Goal: Task Accomplishment & Management: Manage account settings

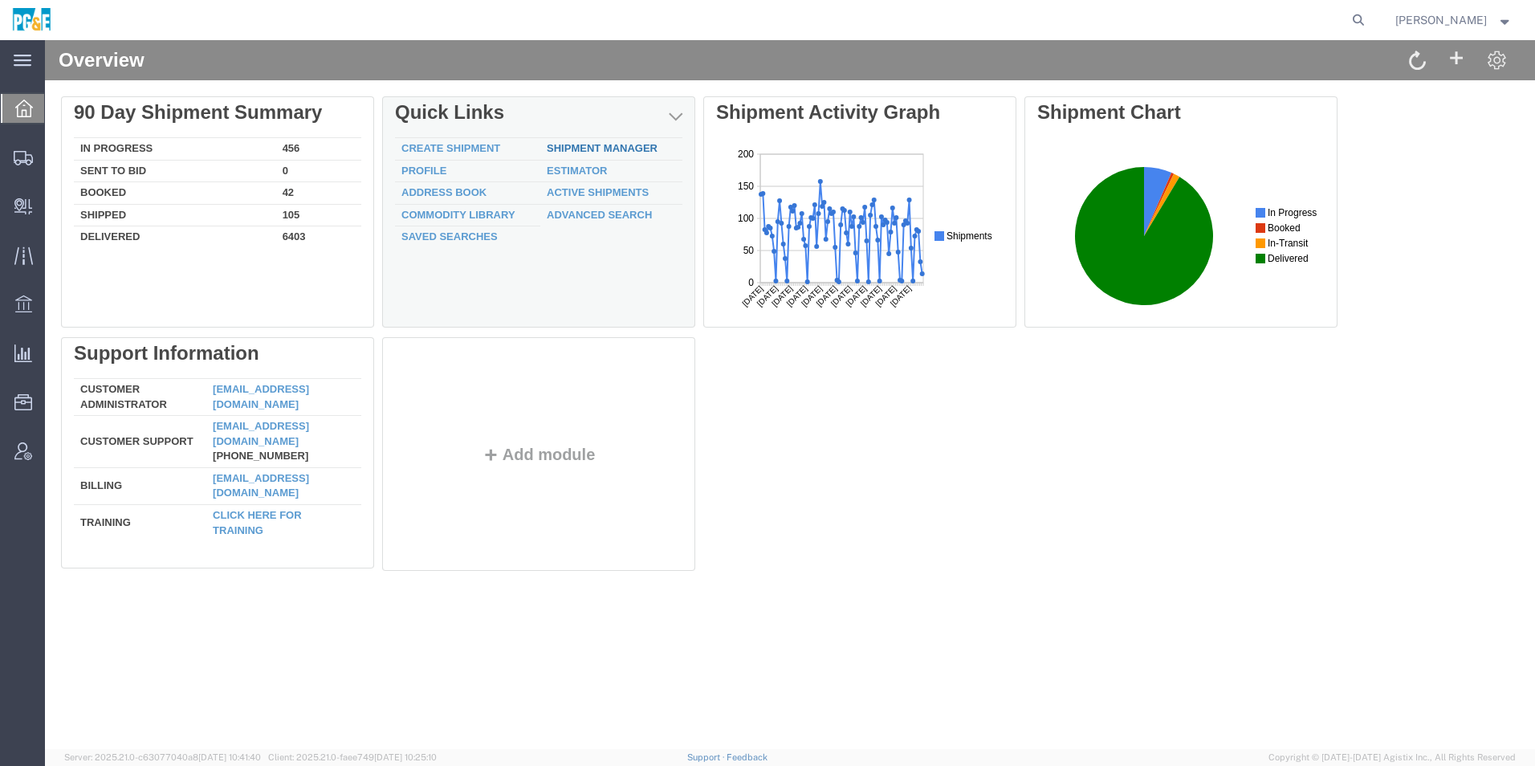
click at [601, 149] on link "Shipment Manager" at bounding box center [602, 148] width 111 height 12
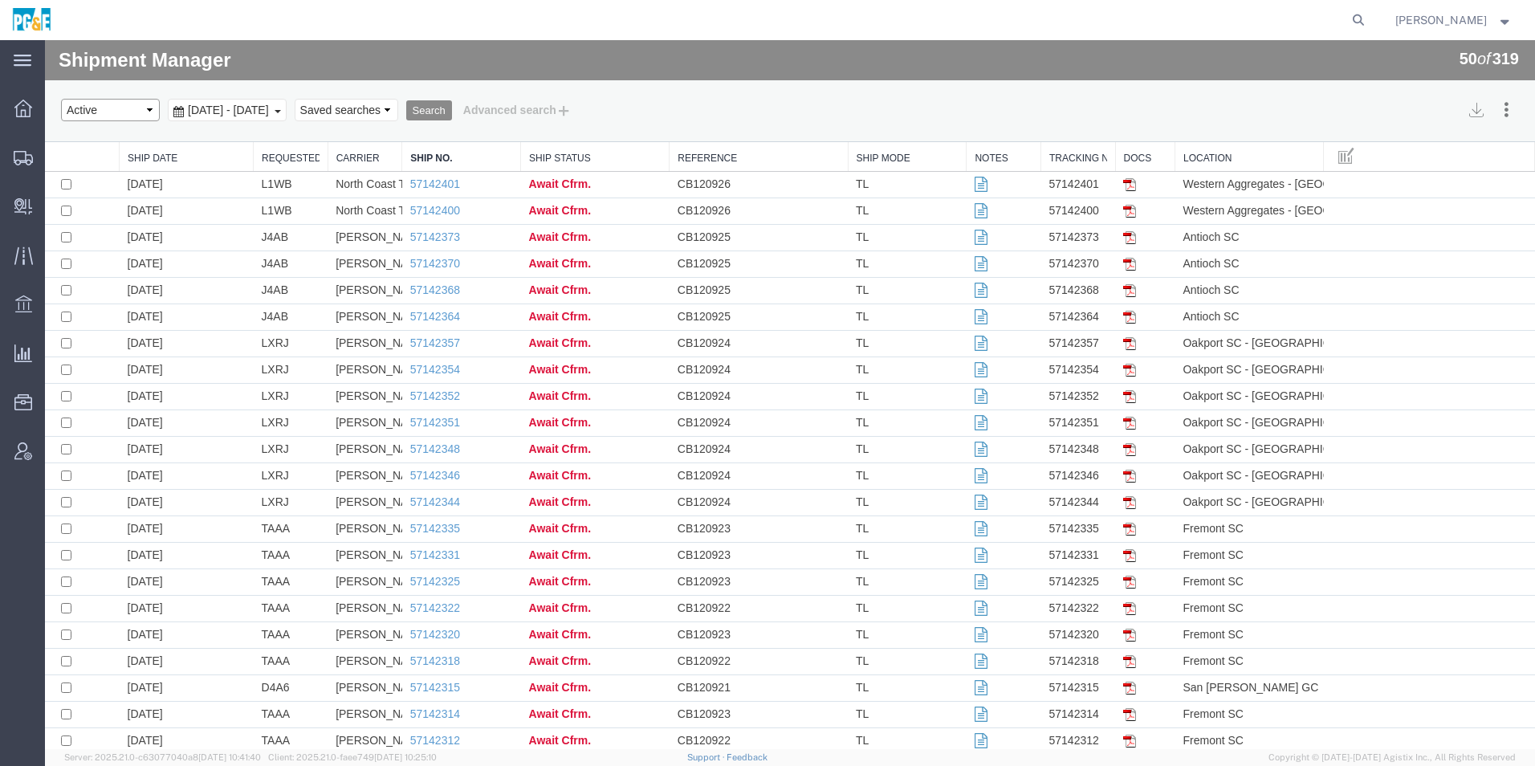
click at [115, 112] on select "Select status Active All Shipments Approved Booked Canceled Delivered Denied Ne…" at bounding box center [110, 110] width 99 height 22
select select "ALL"
click at [61, 99] on select "Select status Active All Shipments Approved Booked Canceled Delivered Denied Ne…" at bounding box center [110, 110] width 99 height 22
click at [1362, 19] on icon at bounding box center [1358, 20] width 22 height 22
type input "cb"
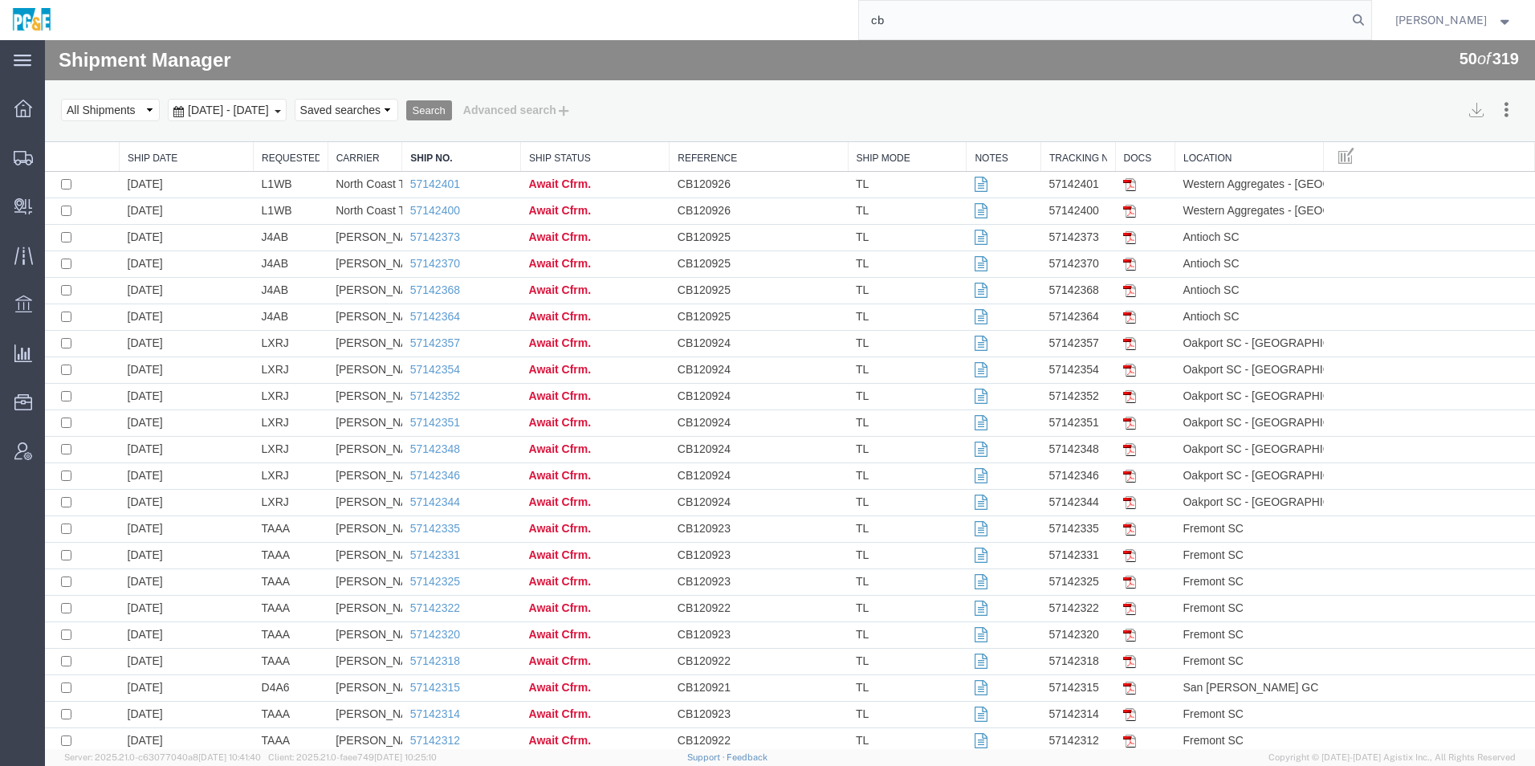
click at [242, 111] on span "[DATE] - [DATE]" at bounding box center [228, 110] width 89 height 13
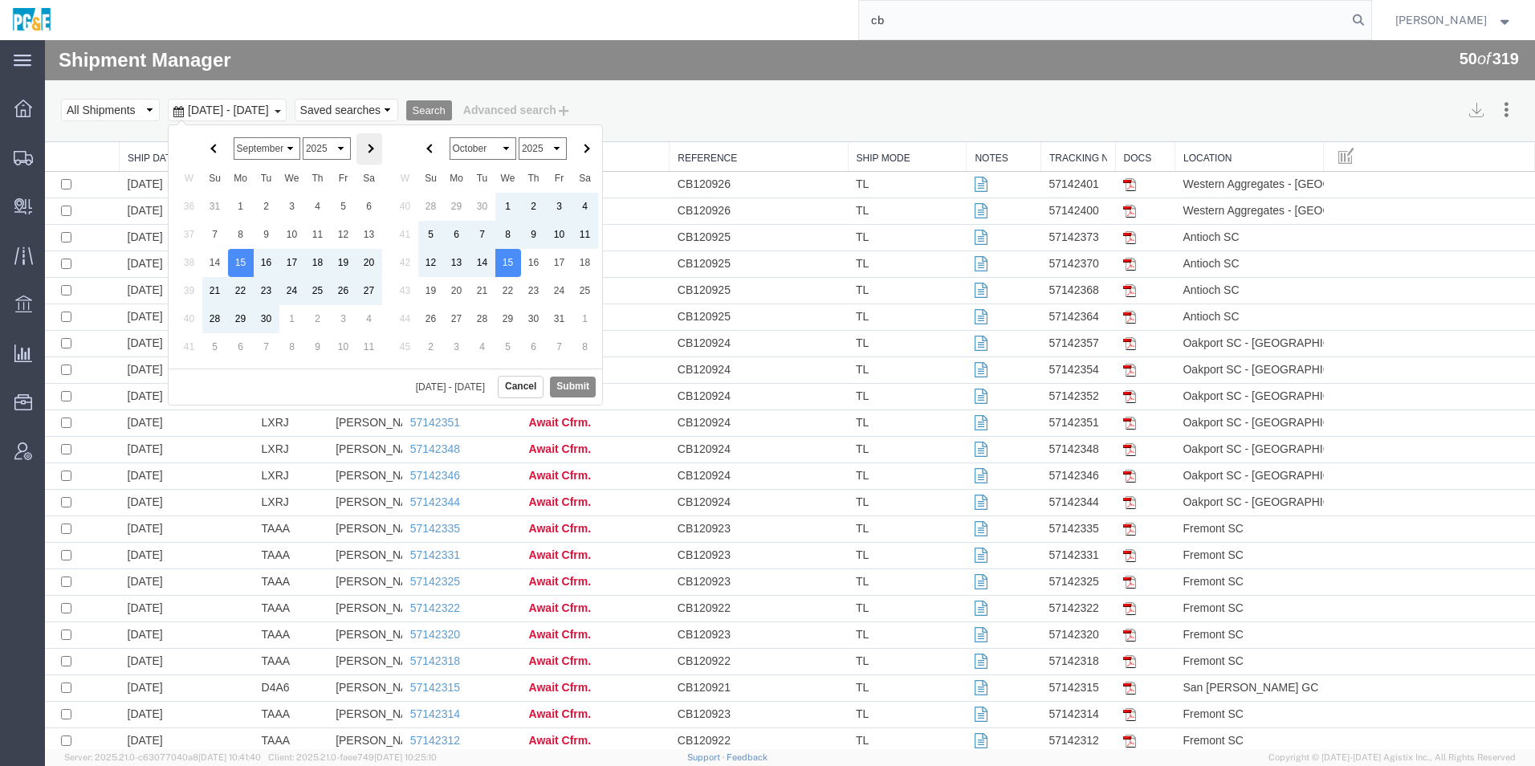
click at [379, 151] on th at bounding box center [369, 148] width 26 height 31
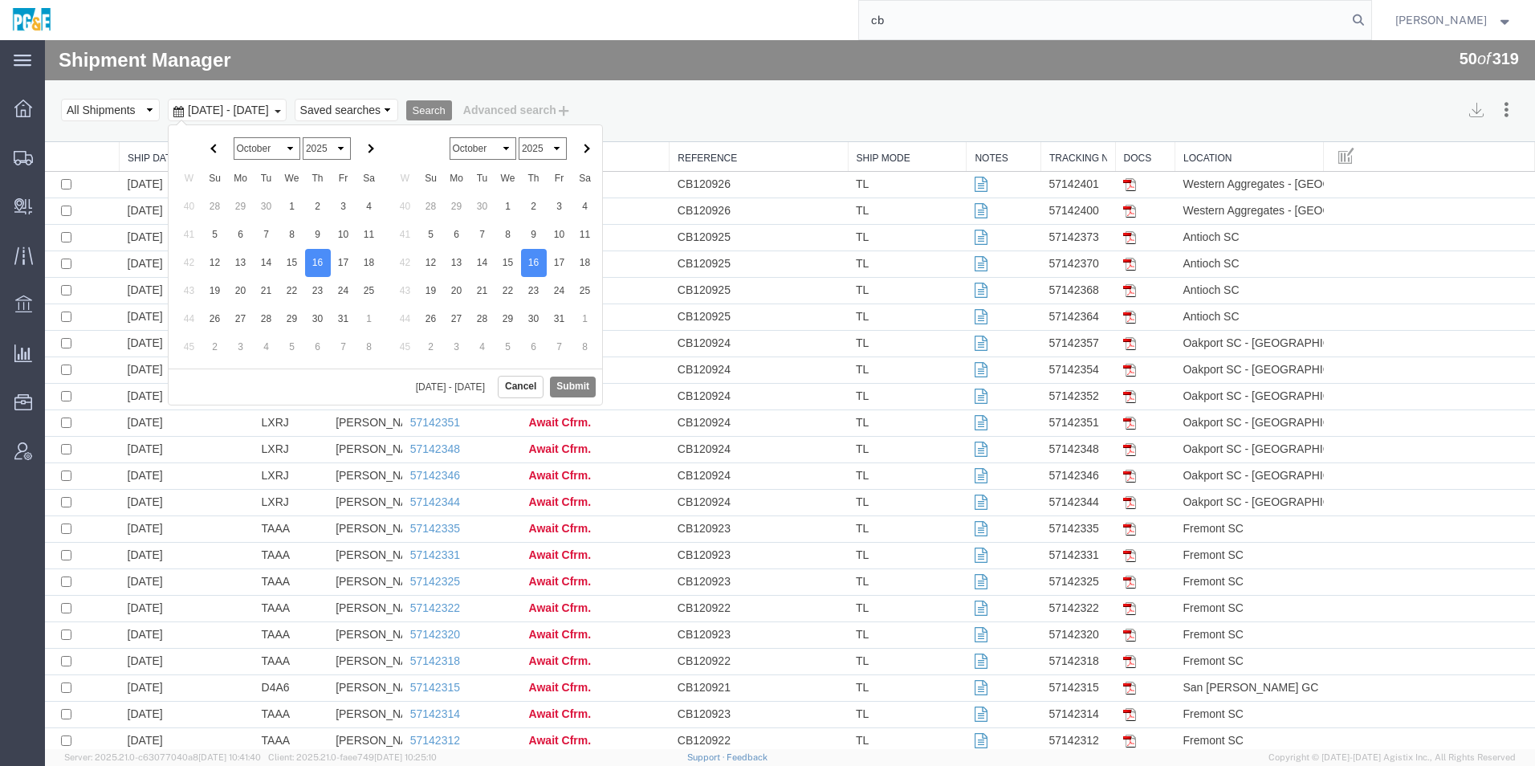
click at [563, 389] on button "Submit" at bounding box center [573, 386] width 46 height 20
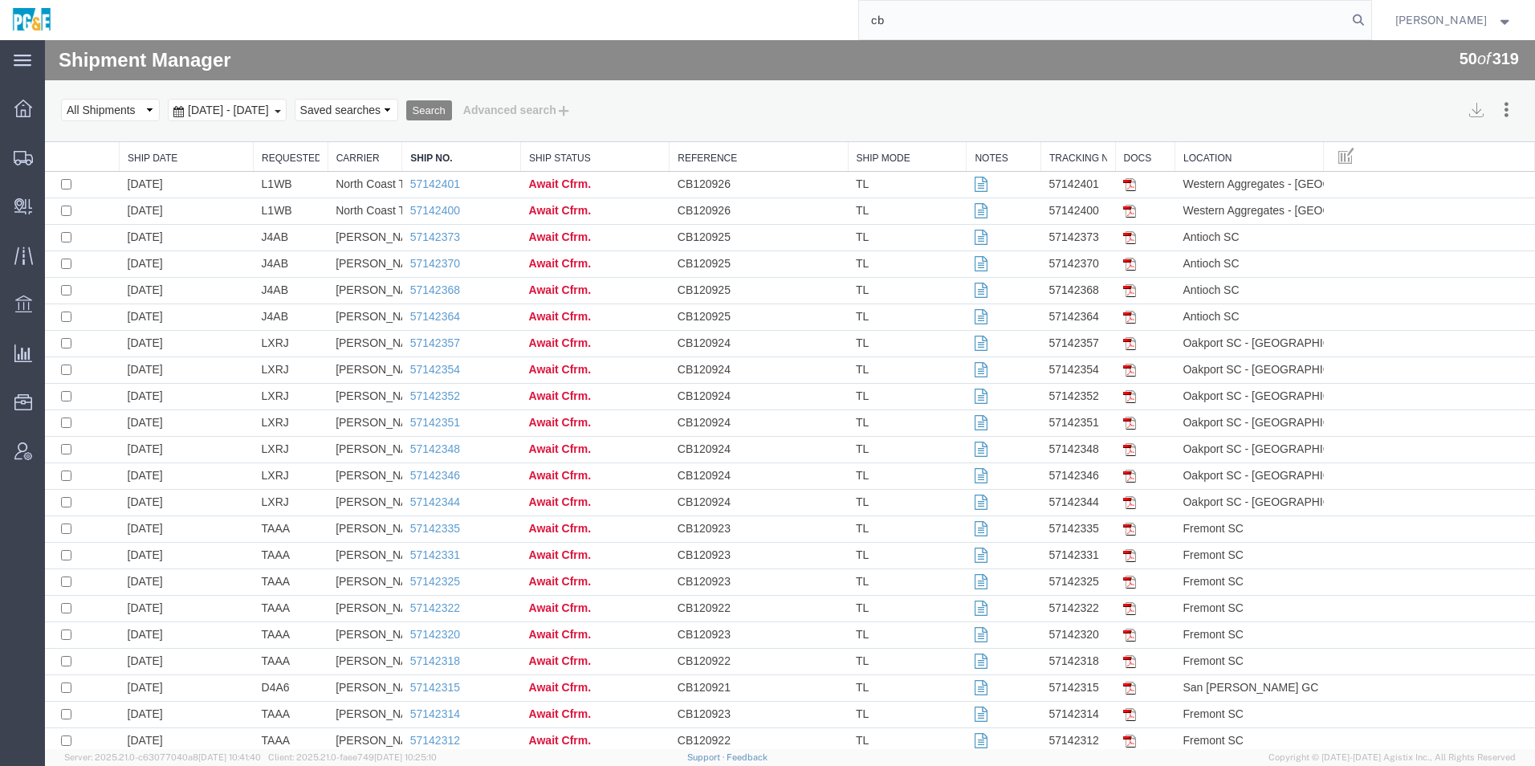
click at [452, 111] on button "Search" at bounding box center [429, 110] width 46 height 21
click at [296, 158] on link "Requested By" at bounding box center [291, 159] width 58 height 14
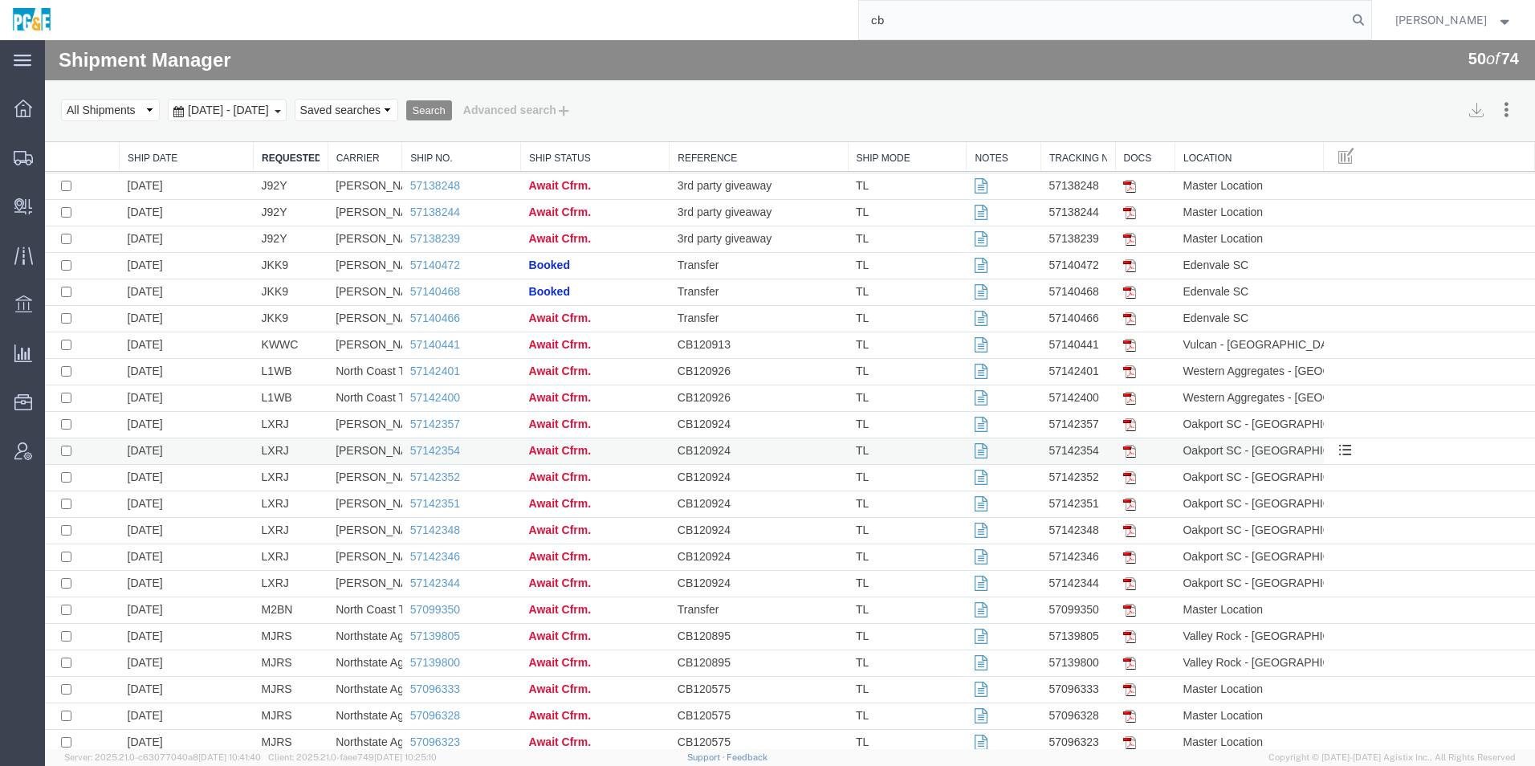
scroll to position [763, 0]
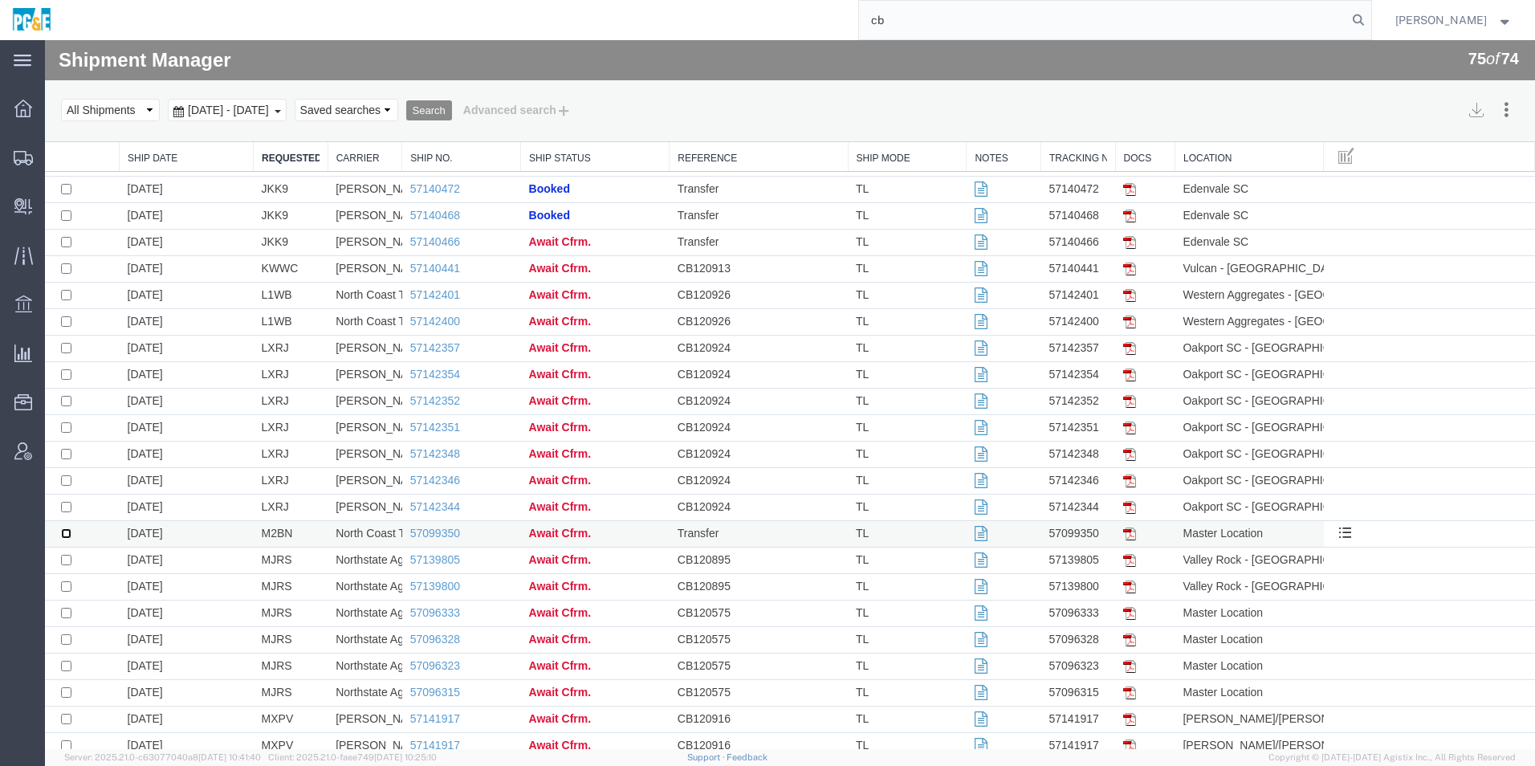
click at [64, 536] on input "checkbox" at bounding box center [66, 533] width 10 height 10
checkbox input "true"
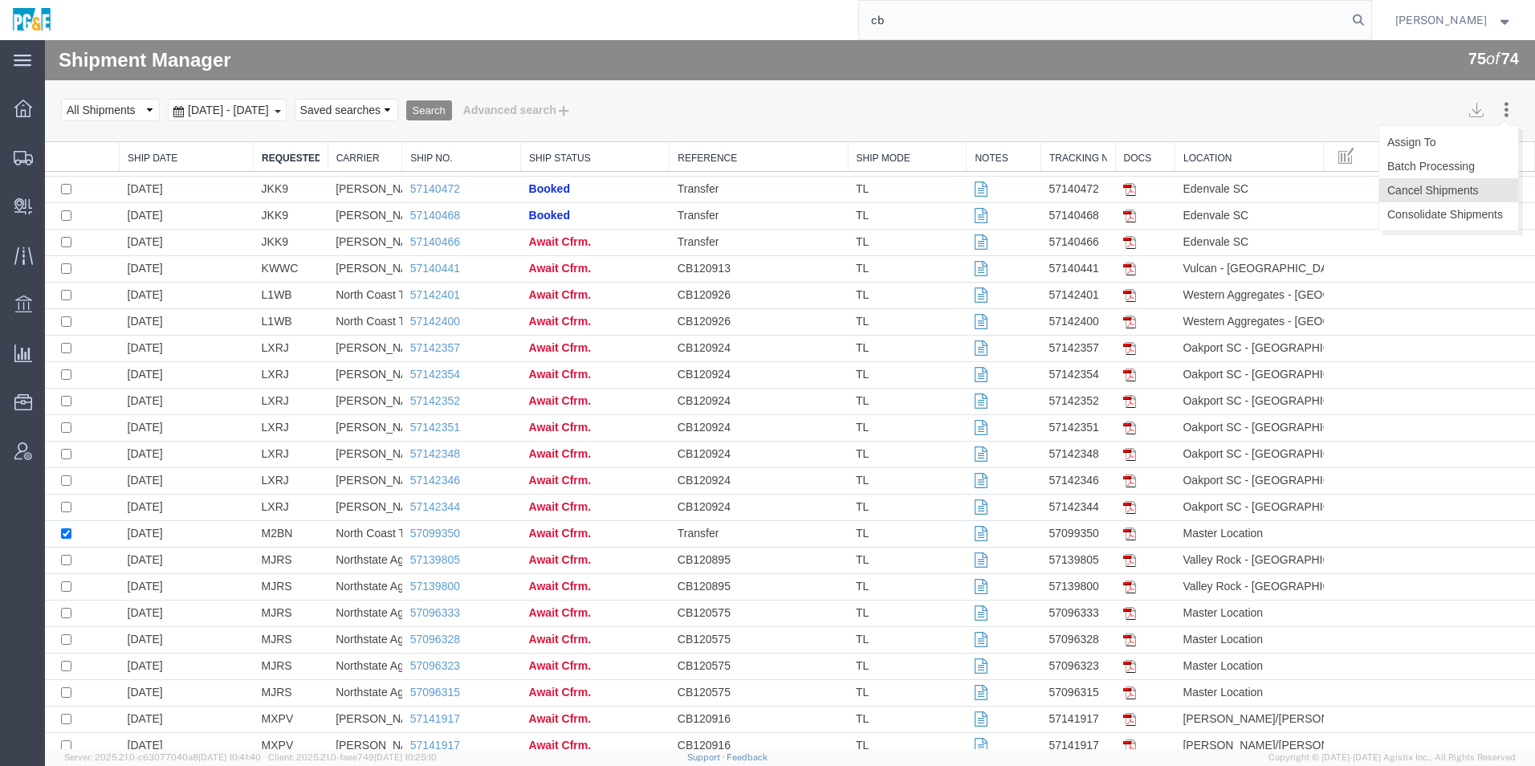
click at [1472, 185] on button "Cancel Shipments" at bounding box center [1448, 190] width 139 height 24
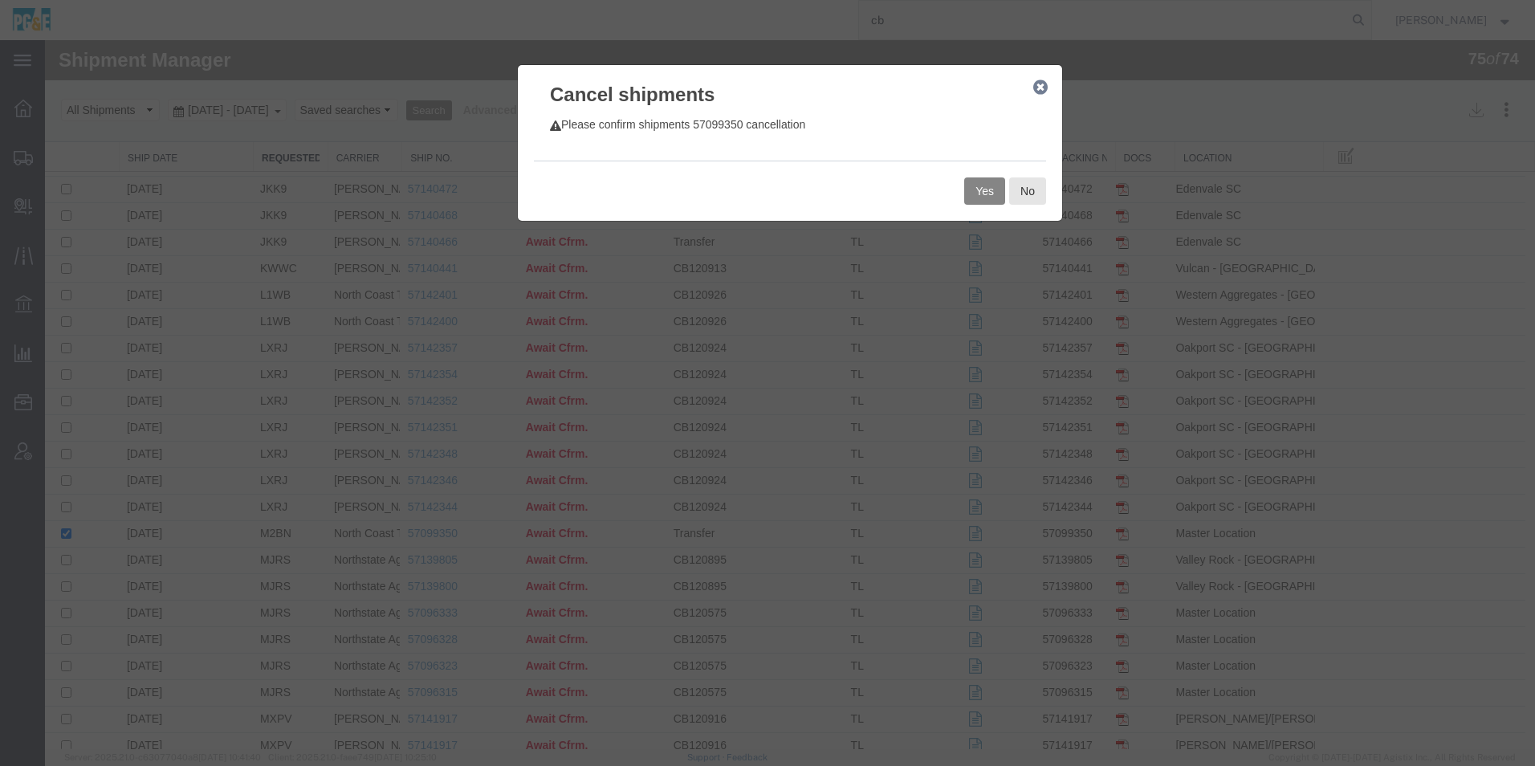
click at [985, 194] on button "Yes" at bounding box center [984, 190] width 41 height 27
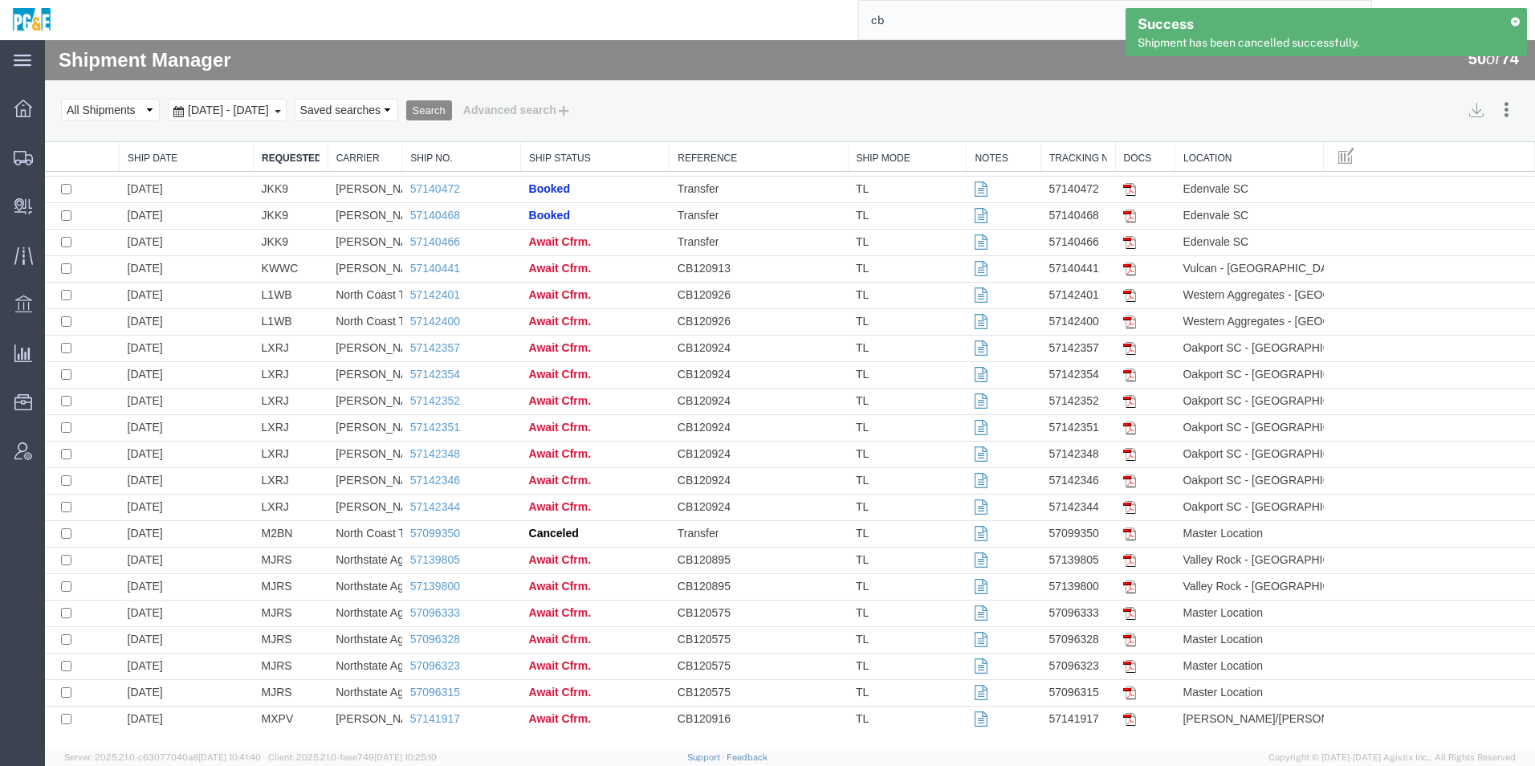
click at [263, 108] on span "[DATE] - [DATE]" at bounding box center [228, 110] width 89 height 13
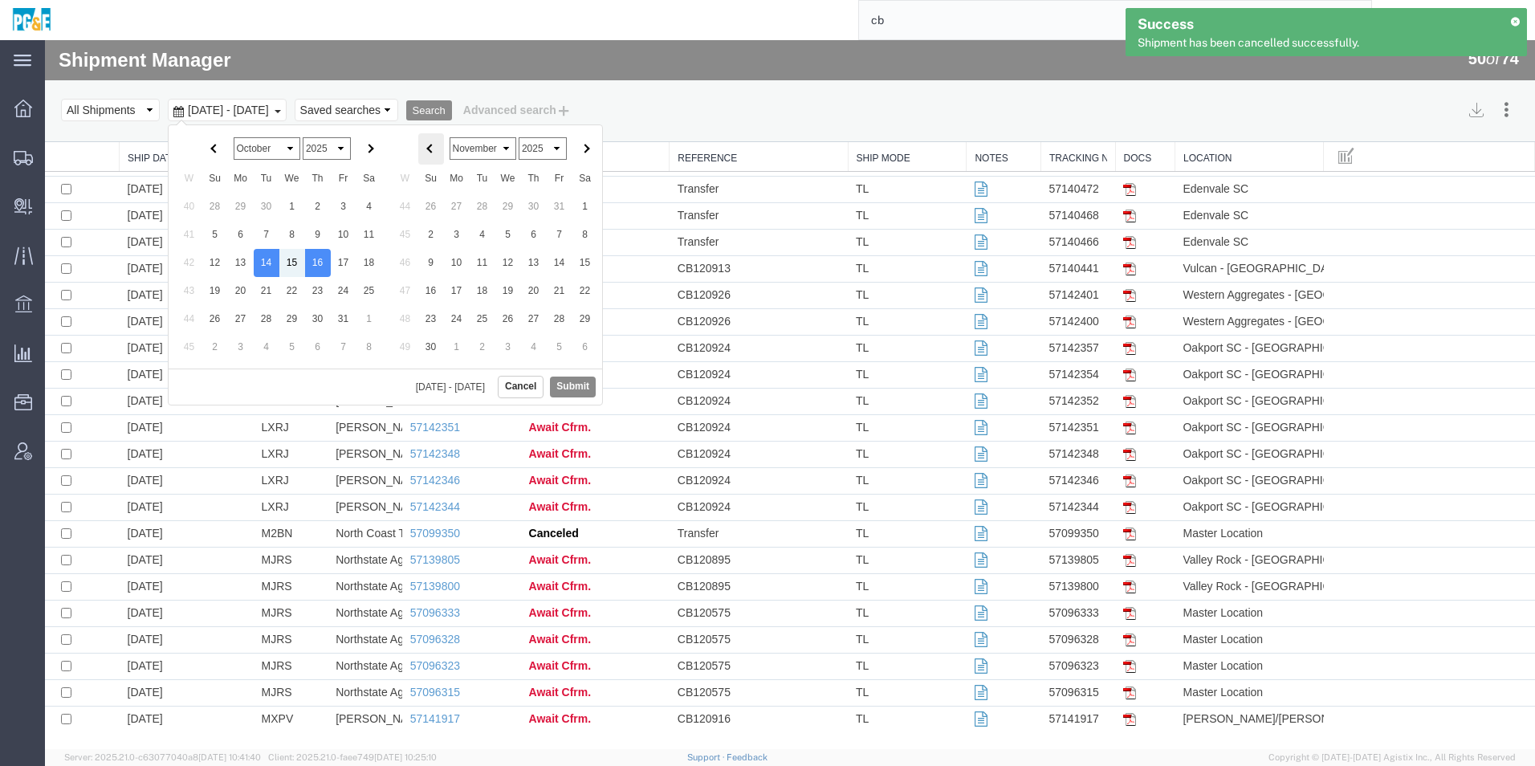
click at [437, 151] on th at bounding box center [431, 148] width 26 height 31
click at [578, 380] on button "Submit" at bounding box center [573, 386] width 46 height 20
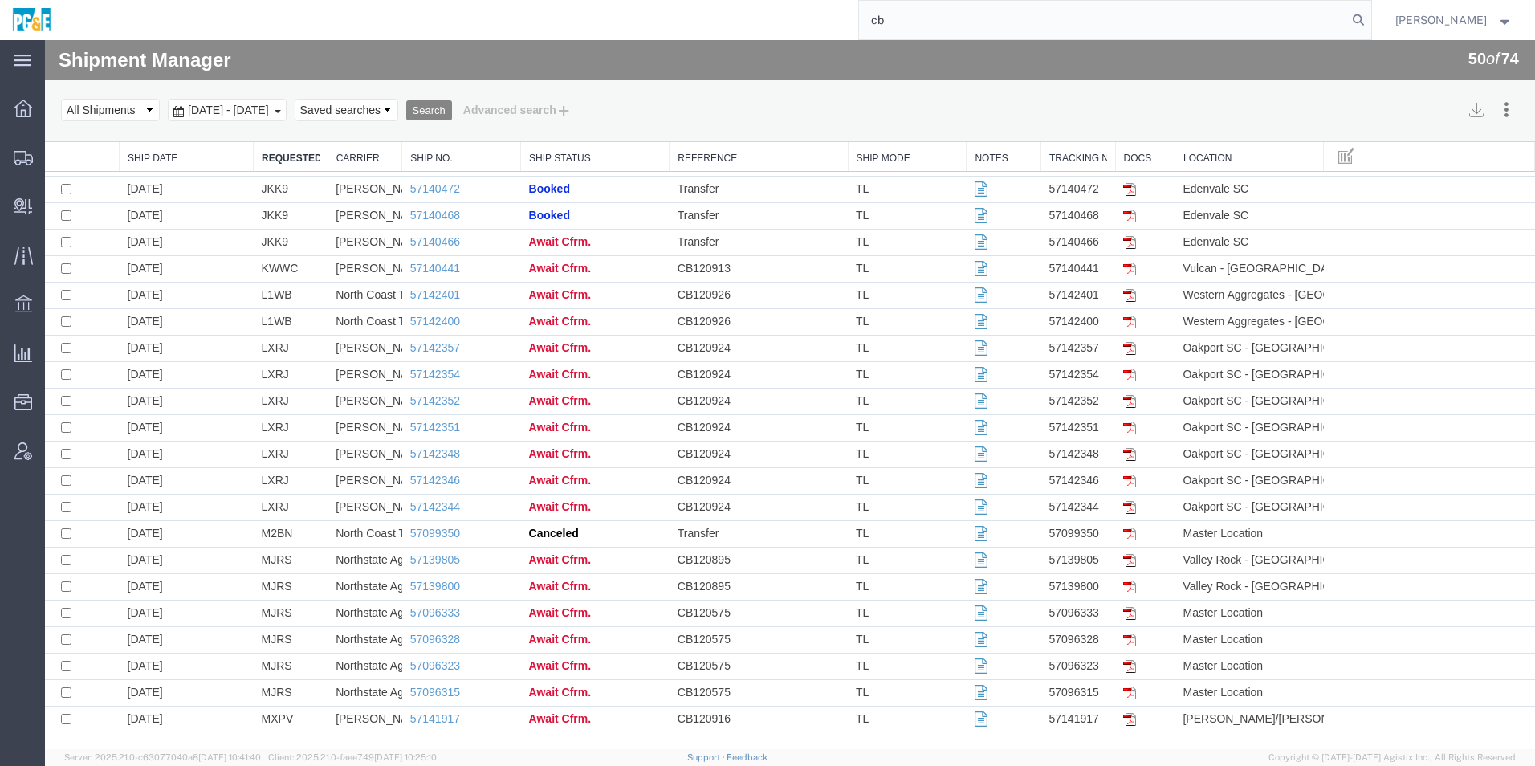
click at [452, 114] on button "Search" at bounding box center [429, 110] width 46 height 21
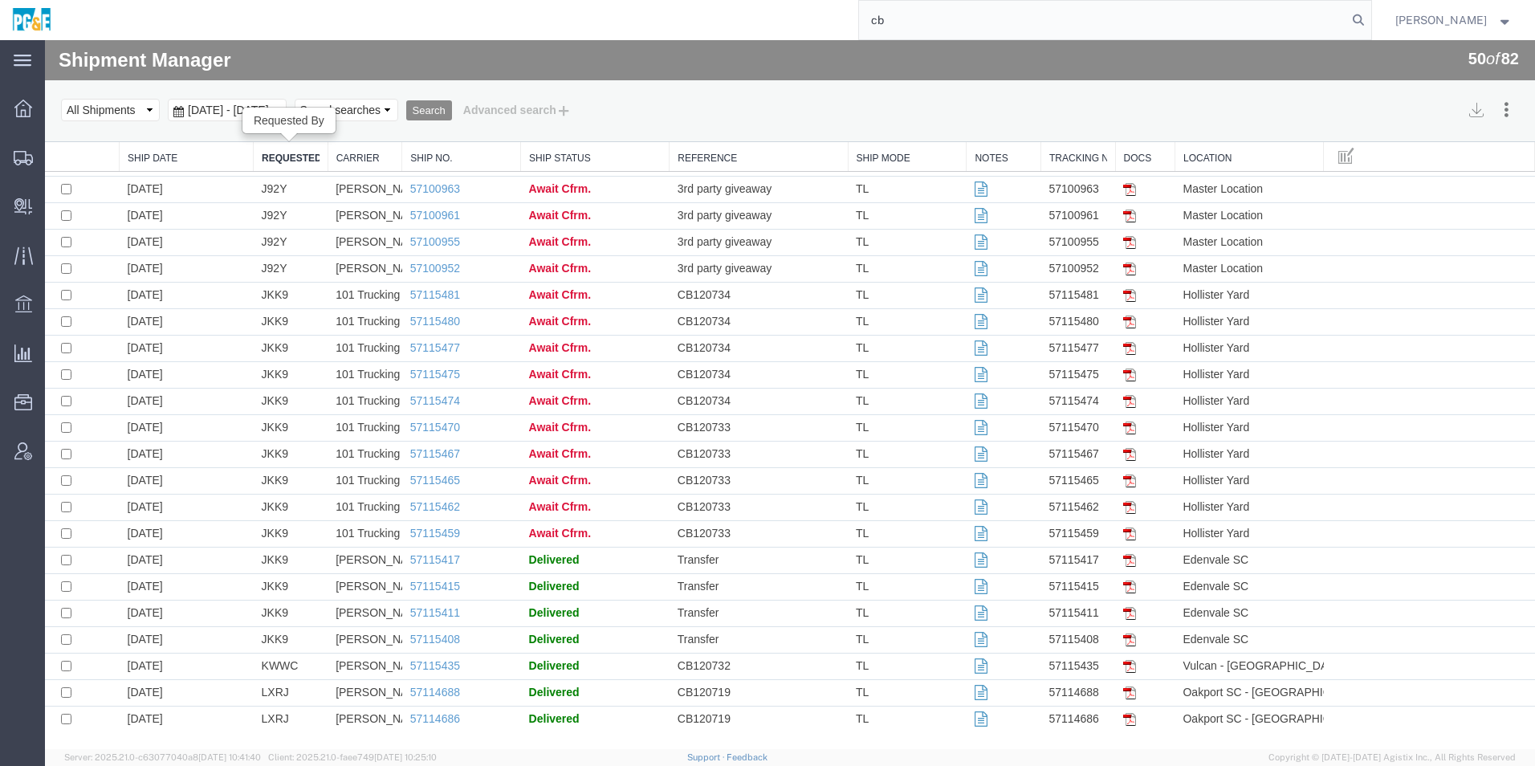
click at [288, 156] on link "Requested By" at bounding box center [291, 159] width 58 height 14
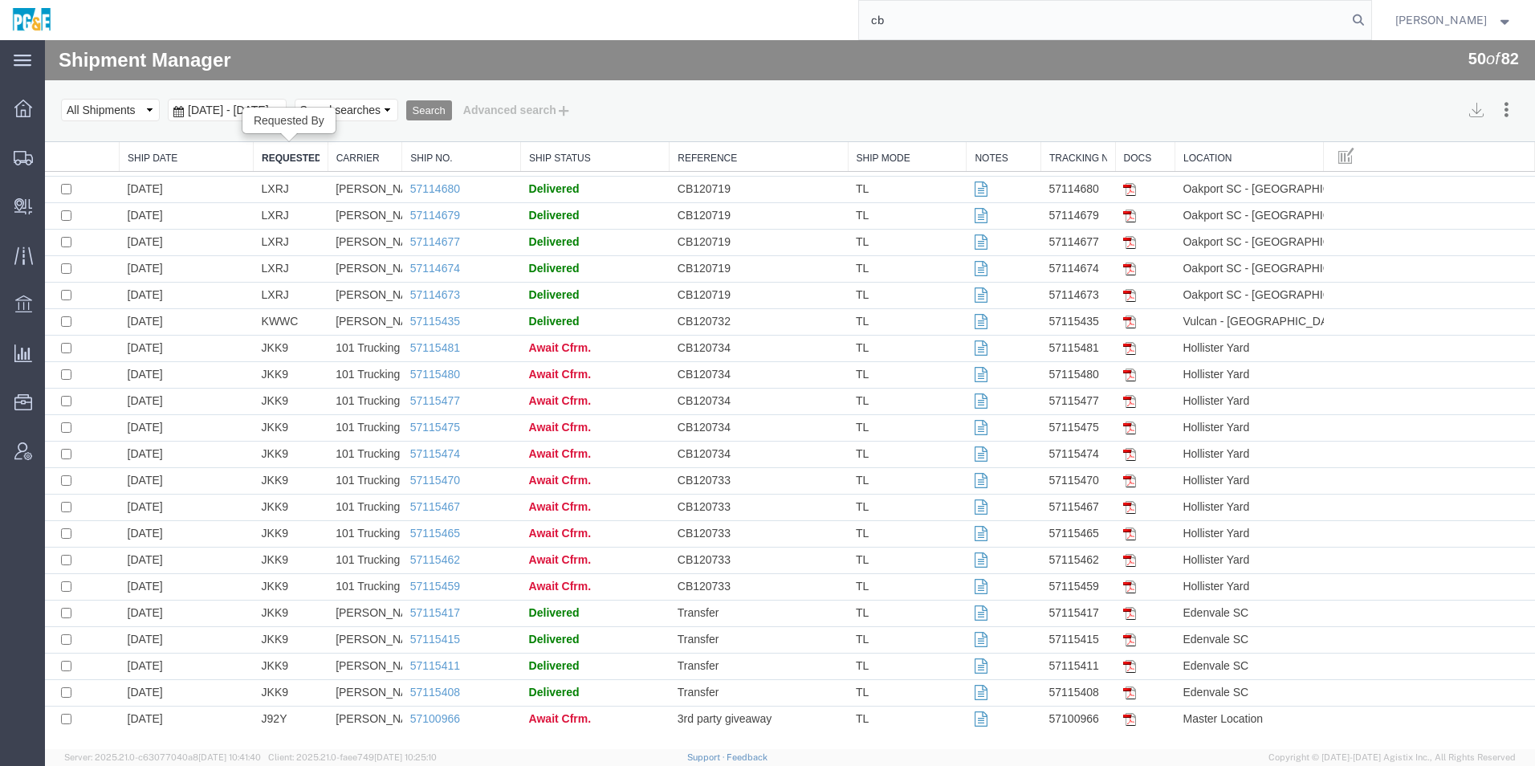
click at [286, 156] on link "Requested By" at bounding box center [291, 159] width 58 height 14
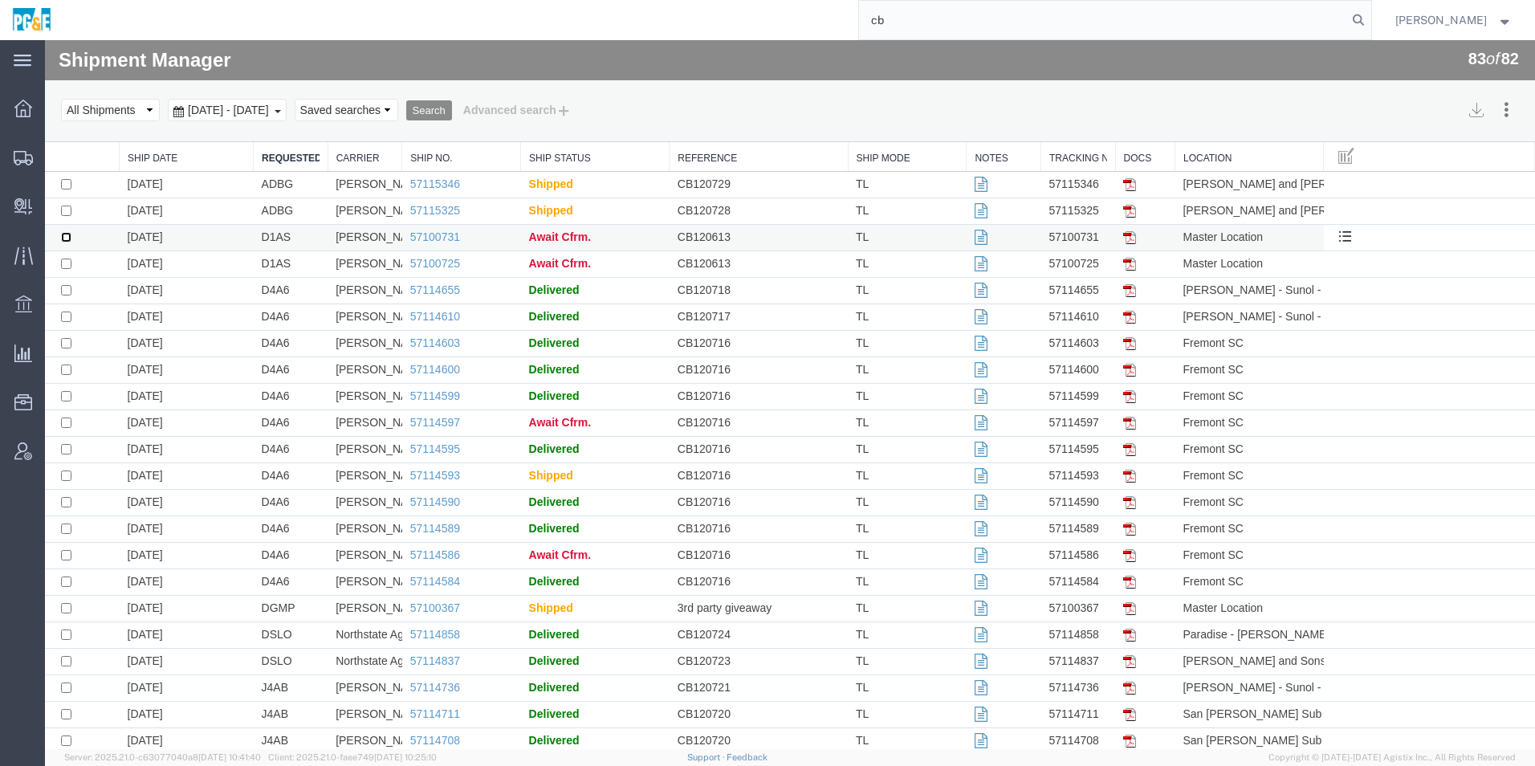
click at [67, 238] on input "checkbox" at bounding box center [66, 237] width 10 height 10
checkbox input "true"
click at [63, 262] on input "checkbox" at bounding box center [66, 263] width 10 height 10
checkbox input "true"
click at [1453, 185] on button "Cancel Shipments" at bounding box center [1448, 190] width 139 height 24
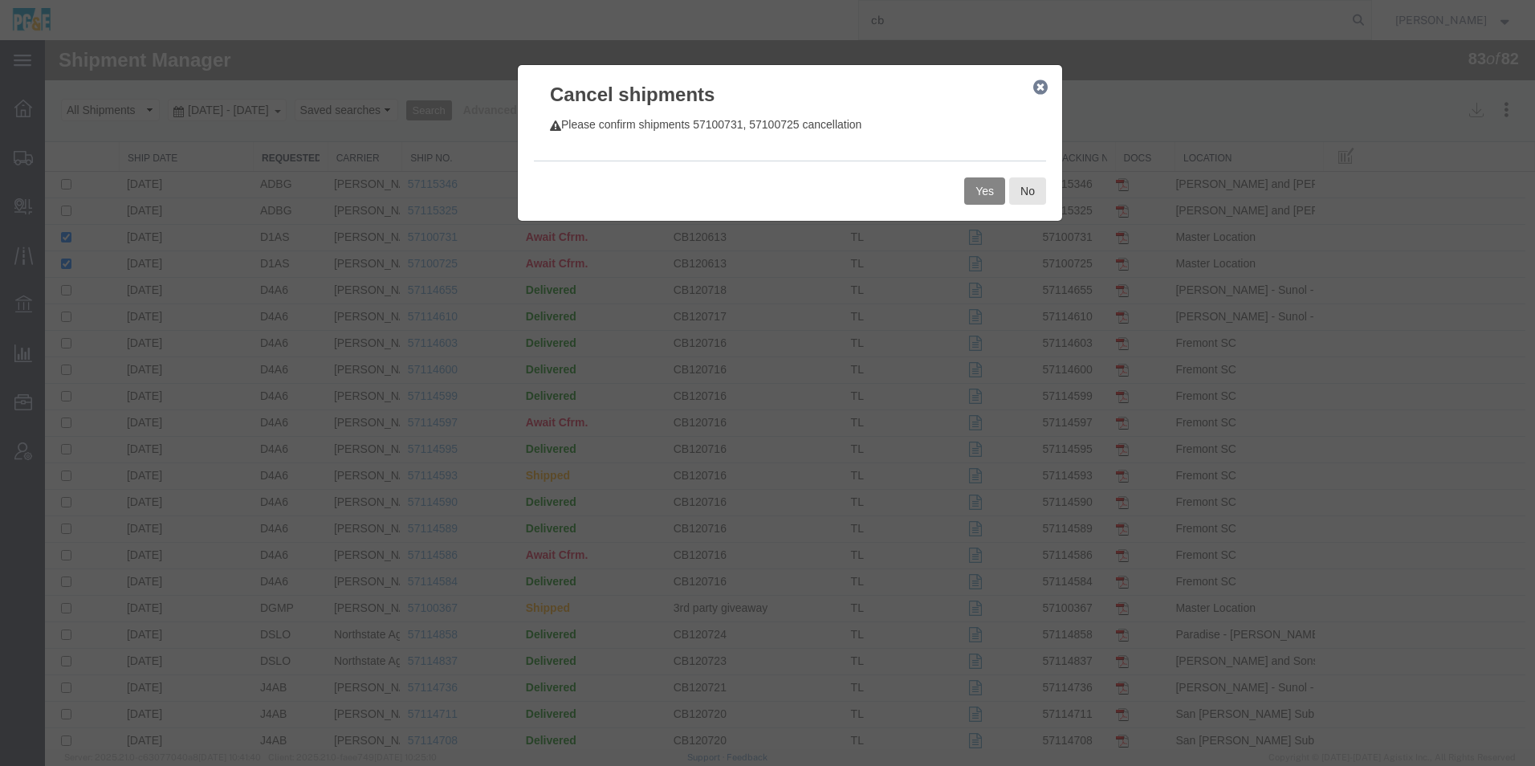
click at [979, 188] on button "Yes" at bounding box center [984, 190] width 41 height 27
